Goal: Navigation & Orientation: Find specific page/section

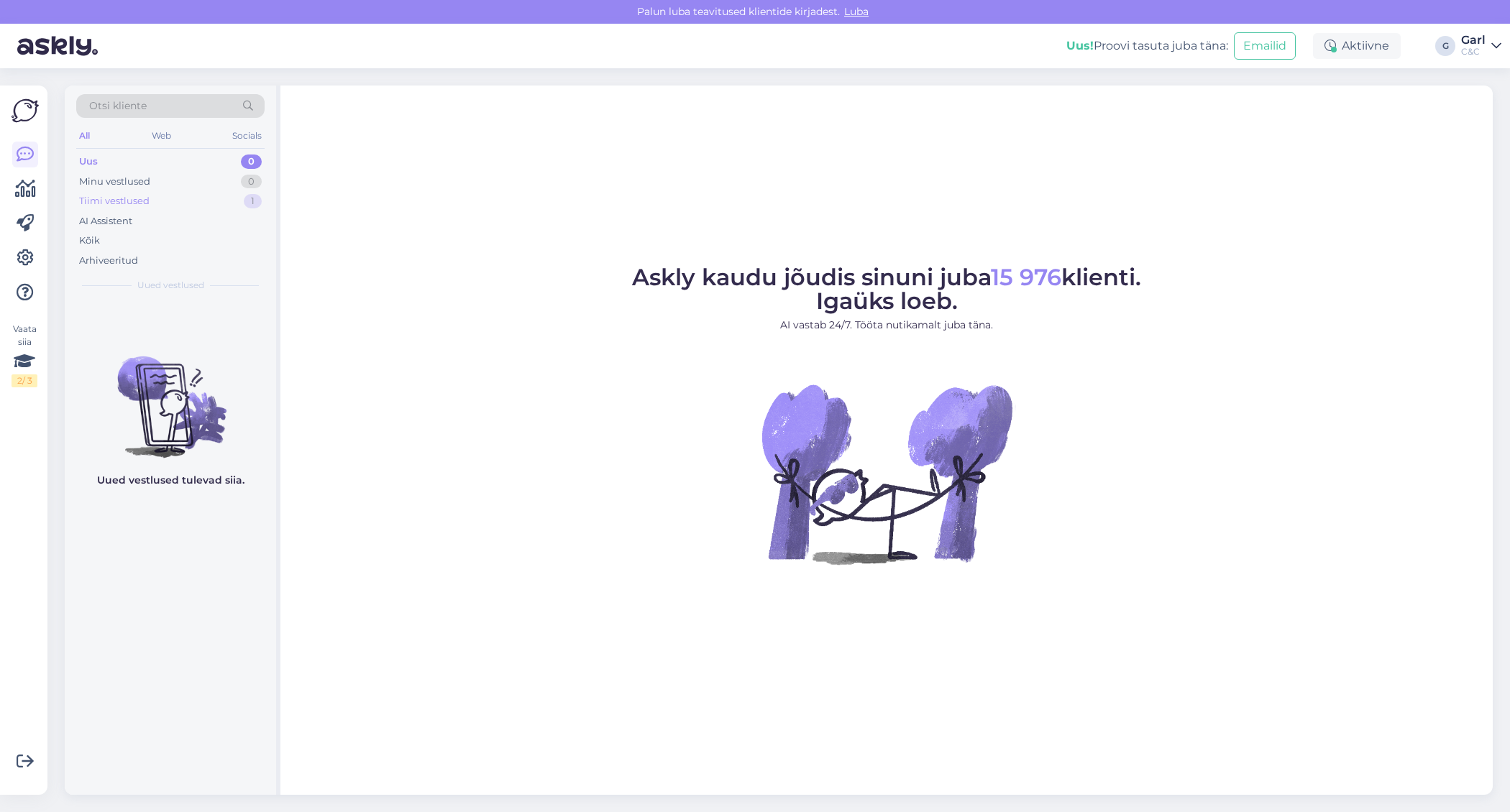
click at [260, 201] on div "1" at bounding box center [253, 201] width 18 height 15
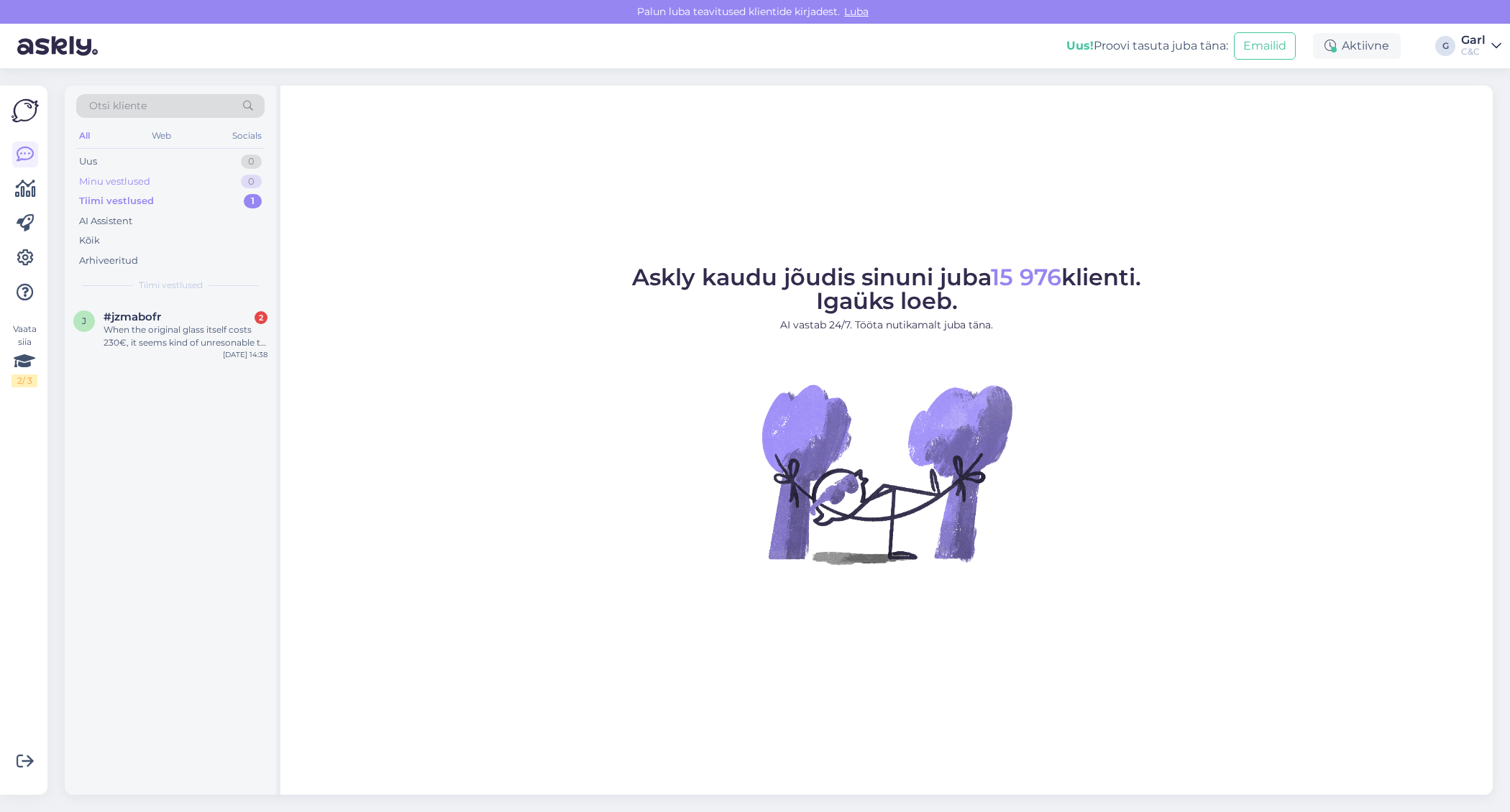
click at [197, 178] on div "Minu vestlused 0" at bounding box center [170, 182] width 189 height 20
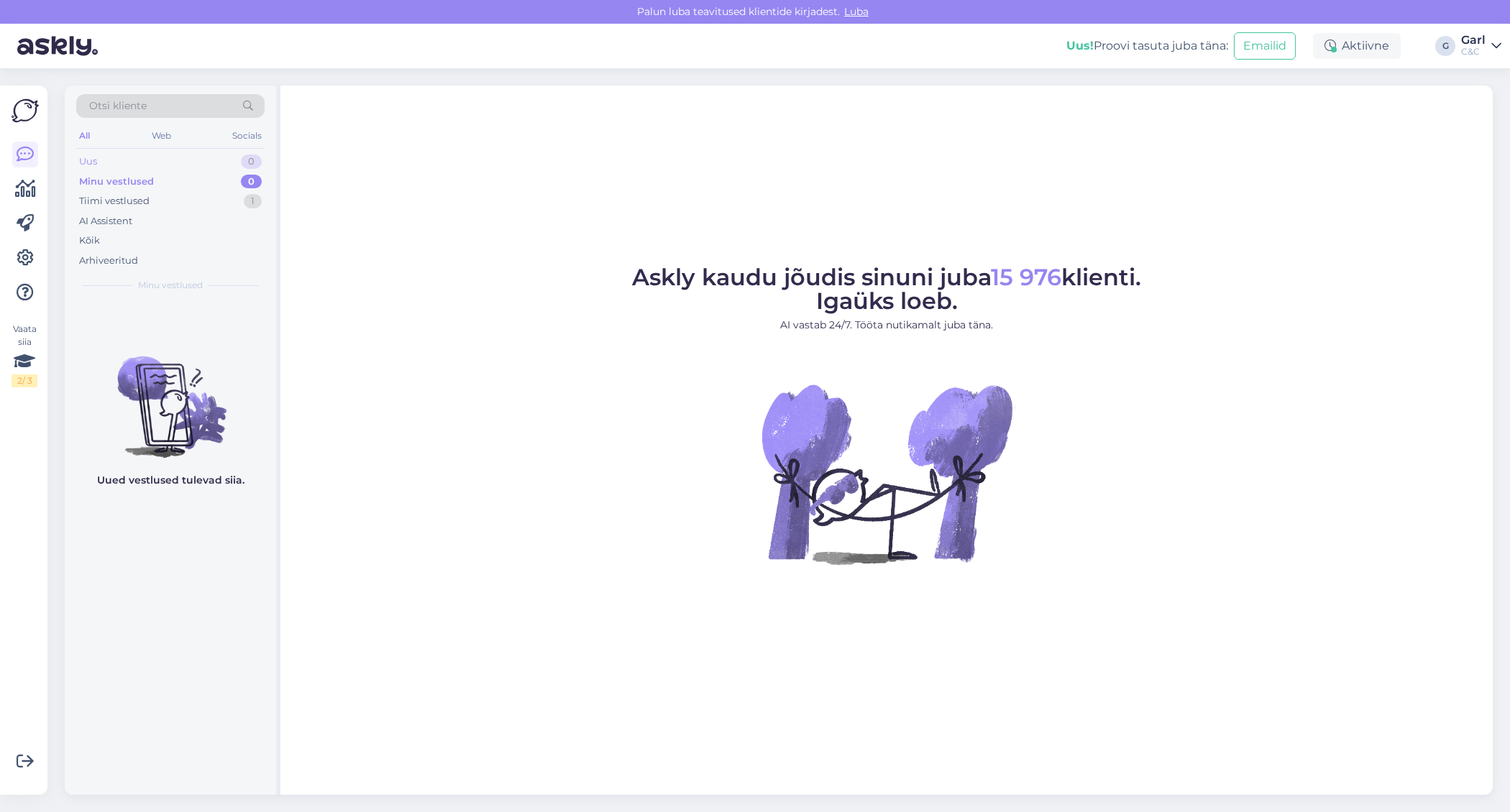
click at [199, 165] on div "Uus 0" at bounding box center [170, 161] width 189 height 20
click at [207, 251] on div "Arhiveeritud" at bounding box center [170, 261] width 189 height 20
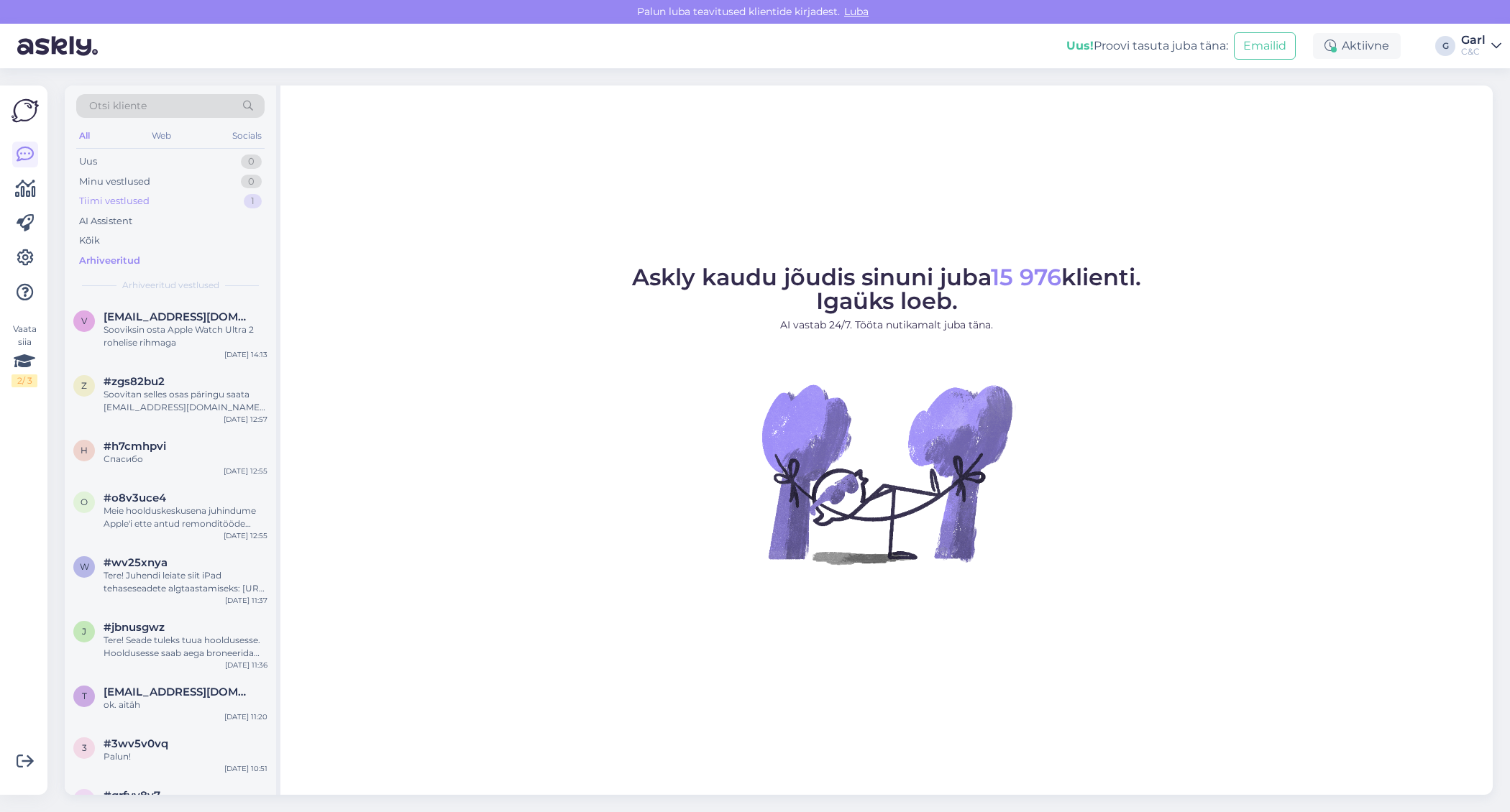
click at [218, 203] on div "Tiimi vestlused 1" at bounding box center [170, 201] width 189 height 20
